Goal: Task Accomplishment & Management: Complete application form

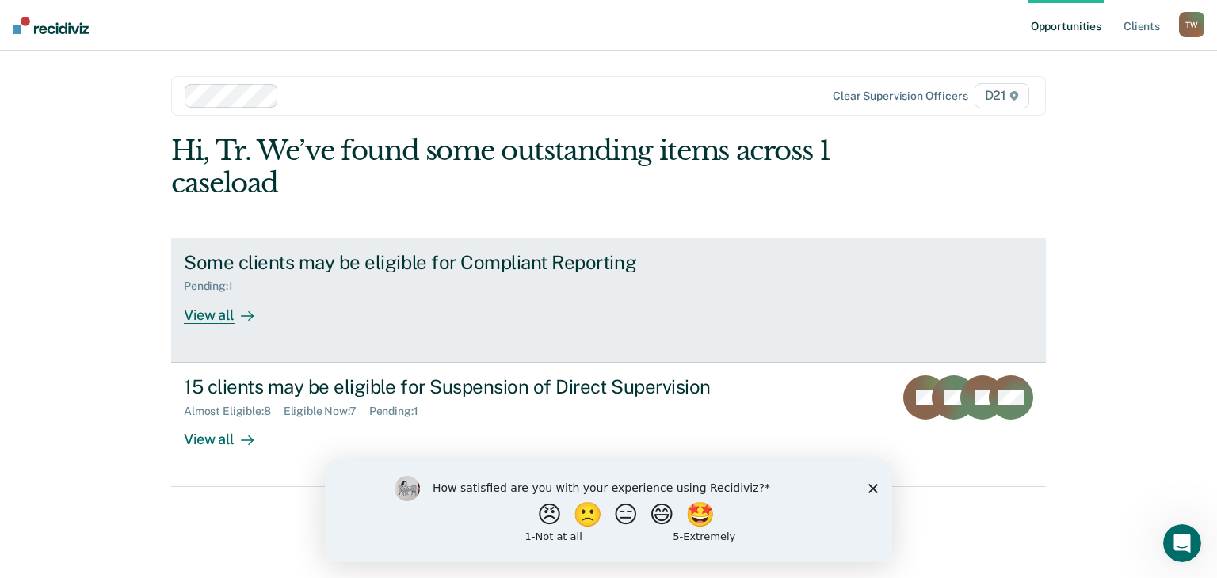
click at [215, 314] on div "View all" at bounding box center [228, 308] width 89 height 31
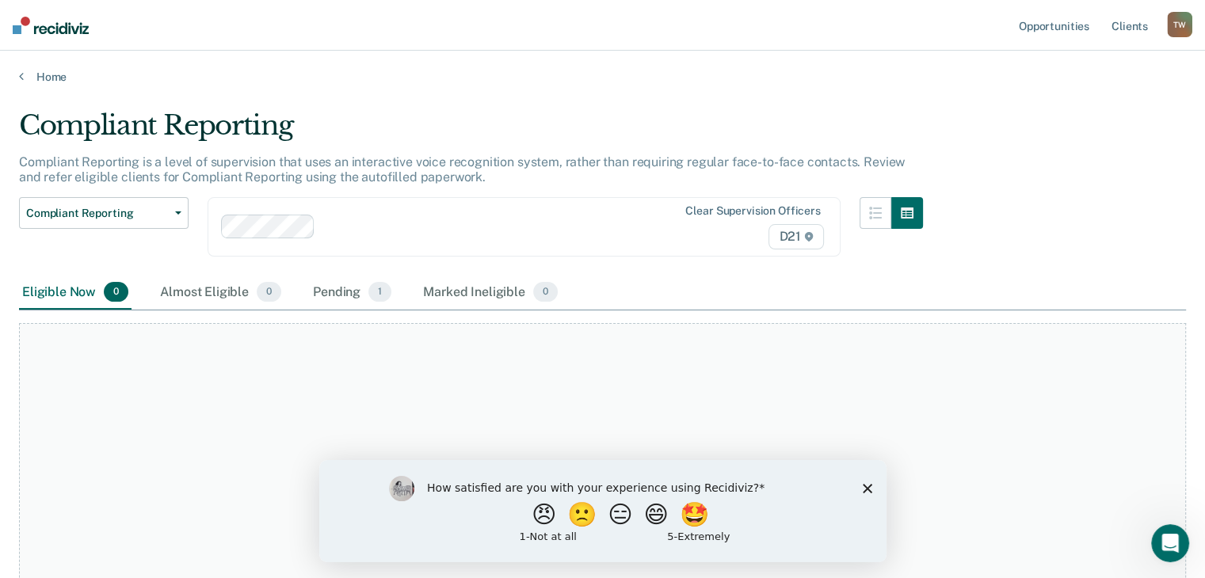
click at [869, 487] on icon "Close survey" at bounding box center [867, 488] width 10 height 10
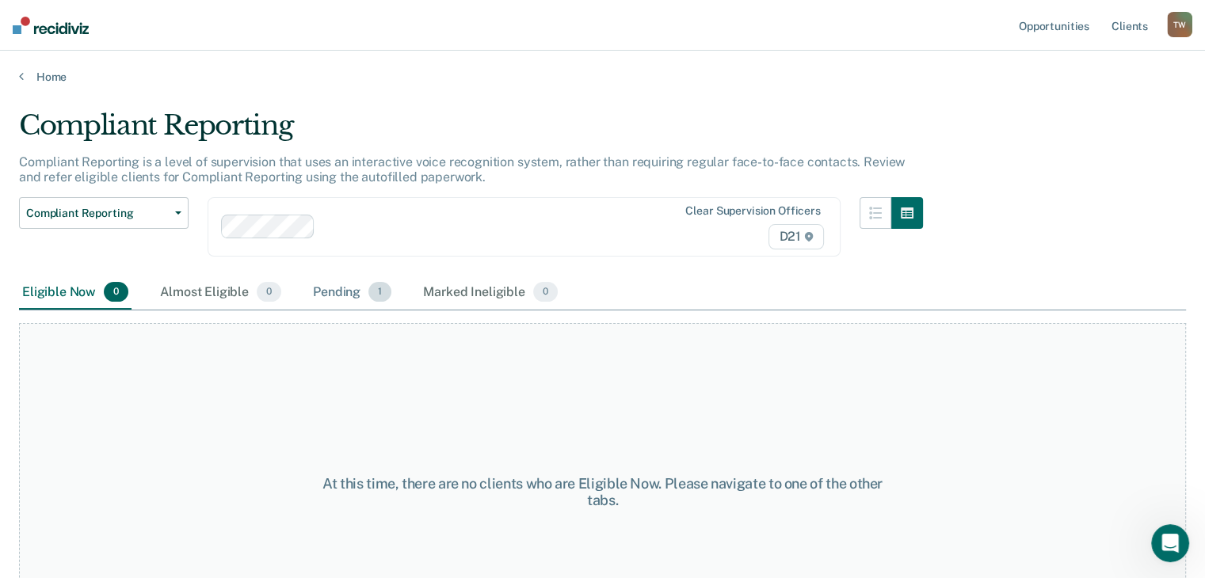
click at [361, 284] on div "Pending 1" at bounding box center [352, 293] width 85 height 35
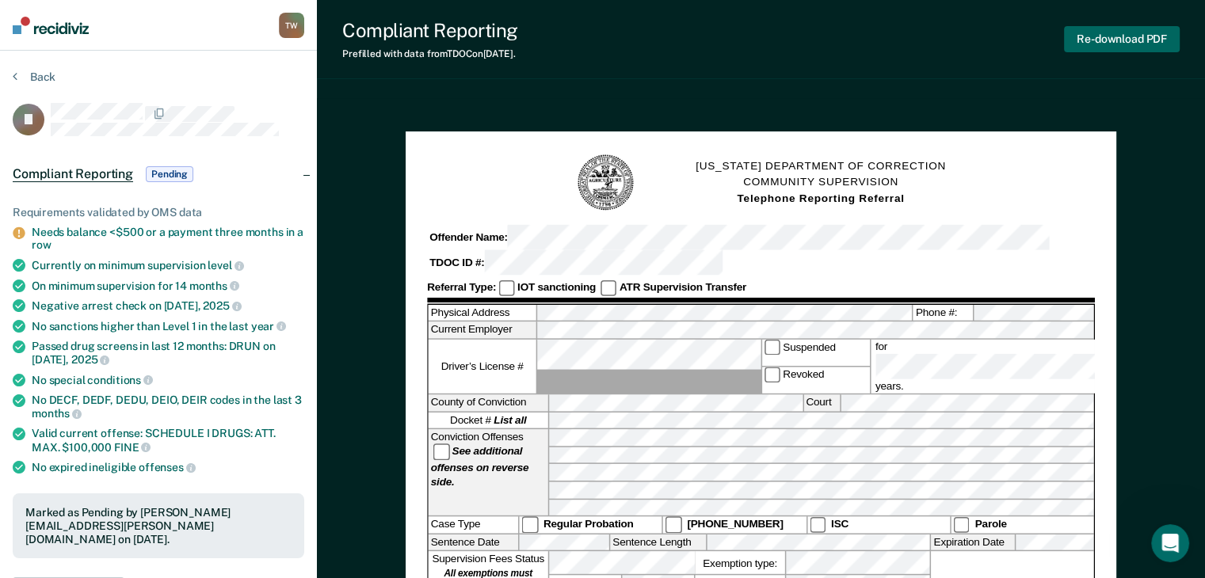
click at [1099, 36] on button "Re-download PDF" at bounding box center [1122, 39] width 116 height 26
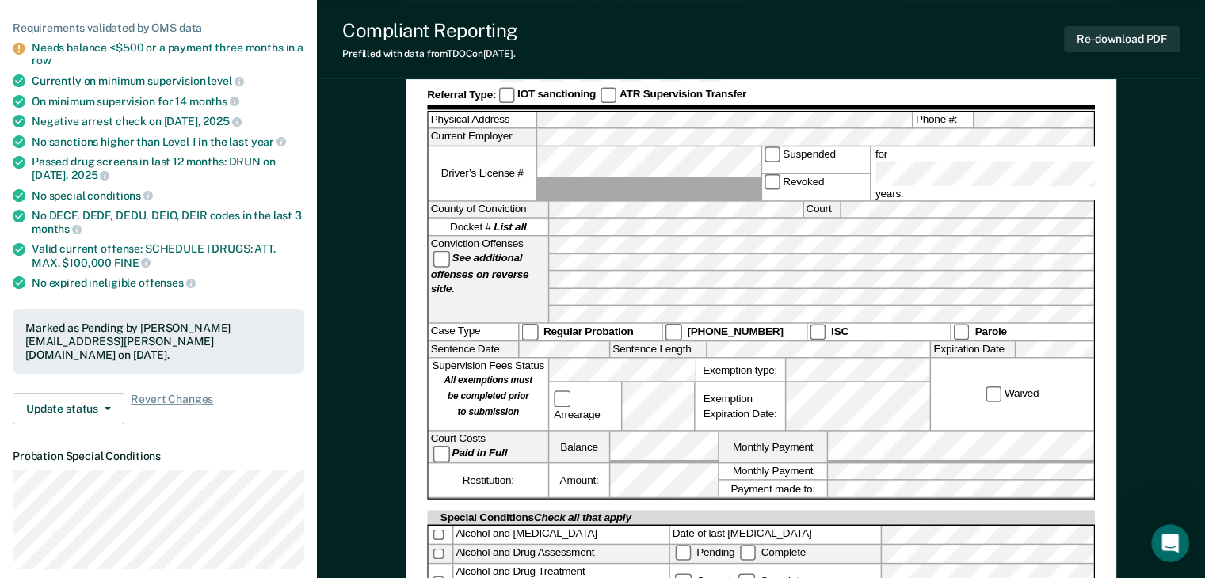
scroll to position [238, 0]
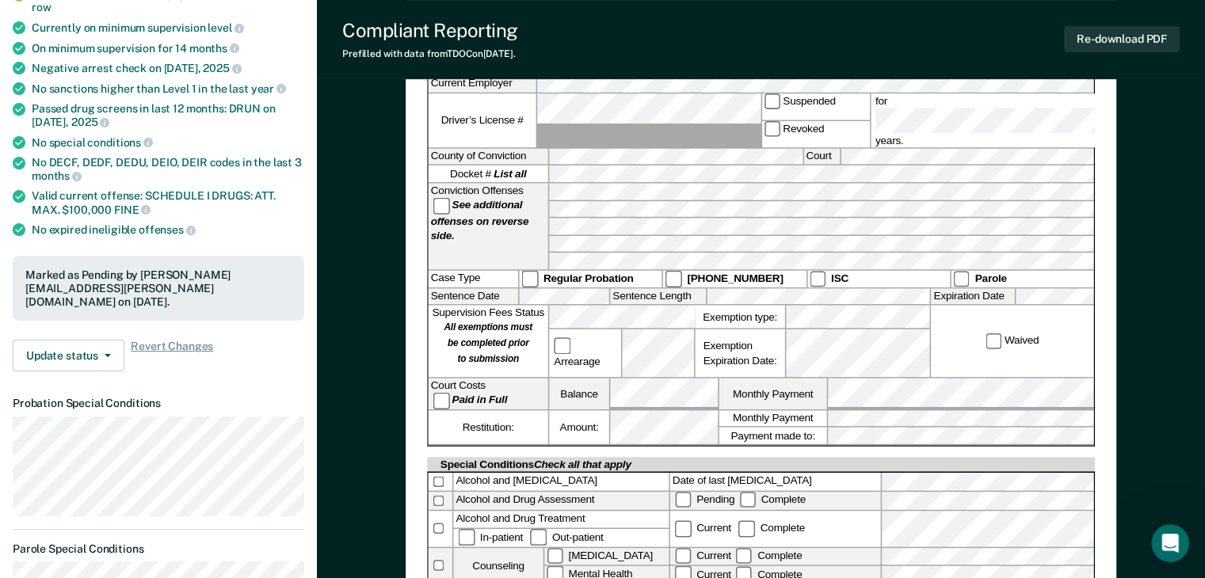
click at [643, 457] on div "Special Conditions Check all that apply" at bounding box center [761, 464] width 668 height 14
click at [539, 30] on div "Compliant Reporting" at bounding box center [536, 30] width 388 height 23
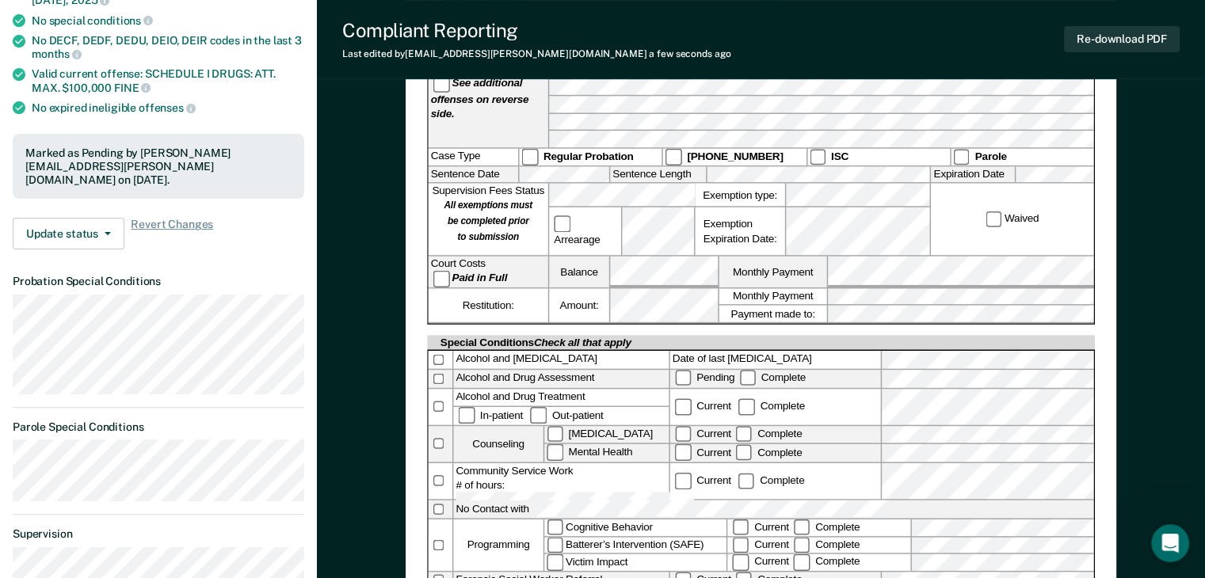
scroll to position [475, 0]
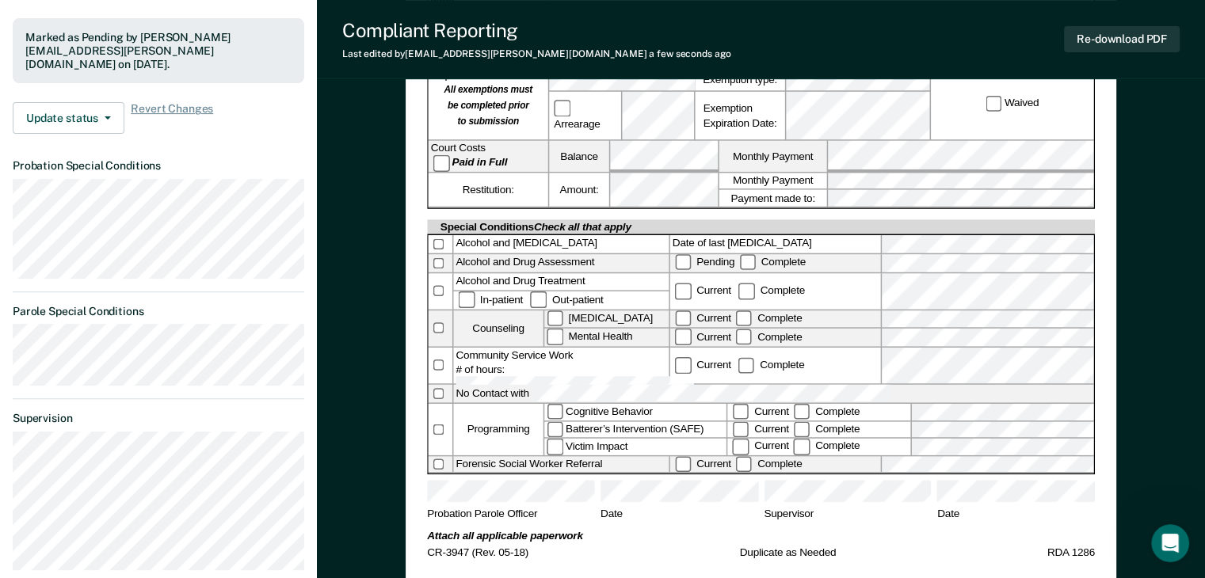
click at [956, 488] on div "[US_STATE] DEPARTMENT OF CORRECTION COMMUNITY SUPERVISION Telephone Reporting R…" at bounding box center [761, 119] width 668 height 882
click at [838, 477] on form "[US_STATE] DEPARTMENT OF CORRECTION COMMUNITY SUPERVISION Telephone Reporting R…" at bounding box center [761, 111] width 668 height 866
click at [929, 509] on span "Supervisor" at bounding box center [847, 519] width 167 height 21
click at [626, 330] on label "Mental Health" at bounding box center [606, 338] width 124 height 17
click at [1119, 45] on button "Re-download PDF" at bounding box center [1122, 39] width 116 height 26
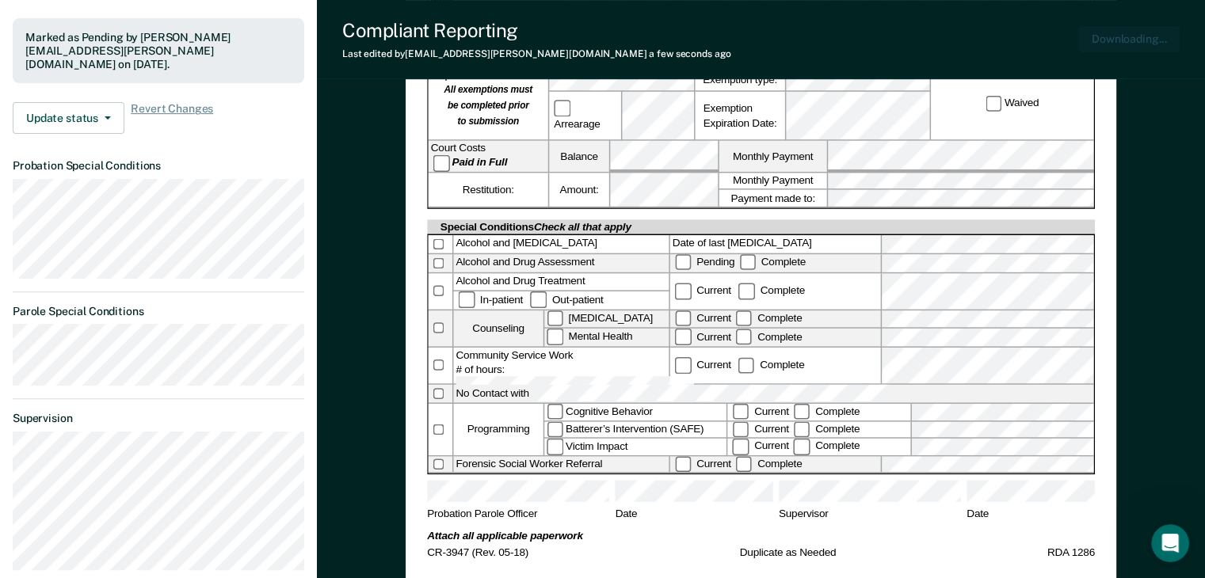
scroll to position [0, 0]
